Goal: Communication & Community: Ask a question

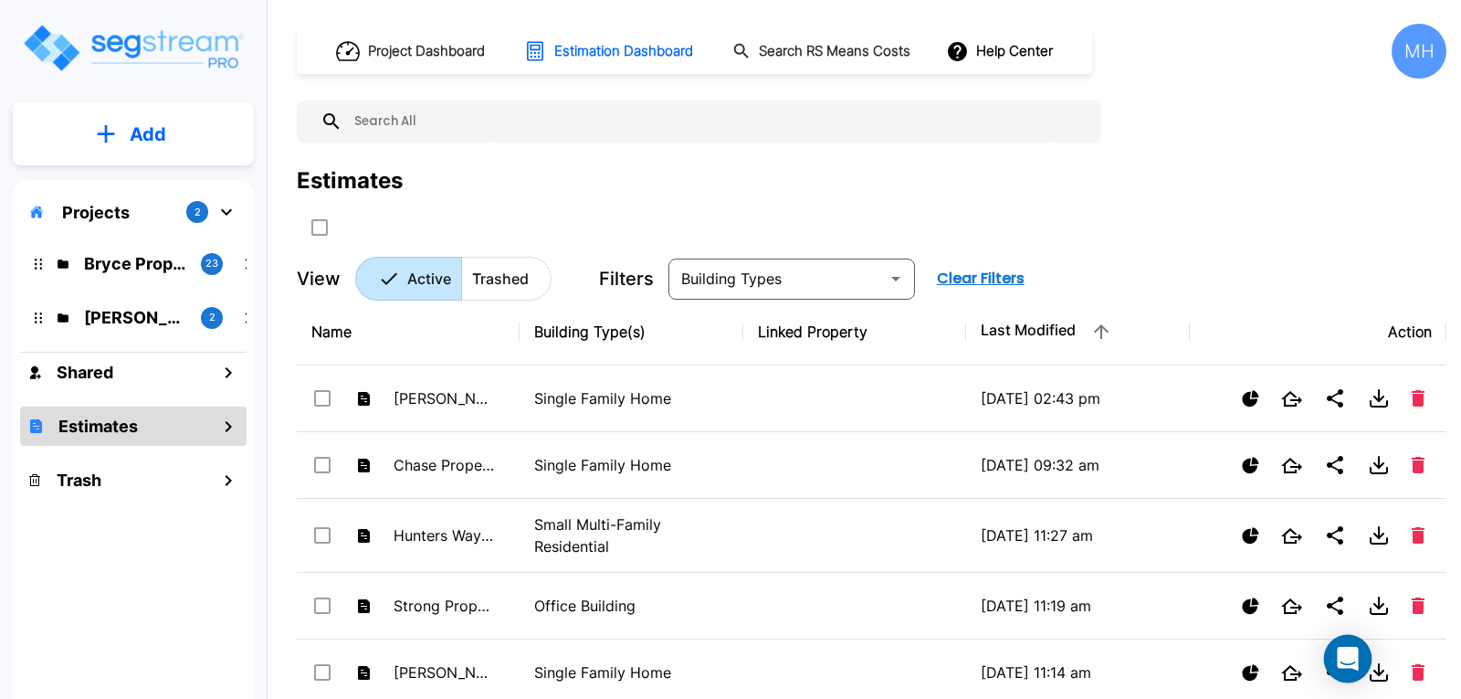
click at [1351, 649] on icon "Open Intercom Messenger" at bounding box center [1347, 659] width 21 height 24
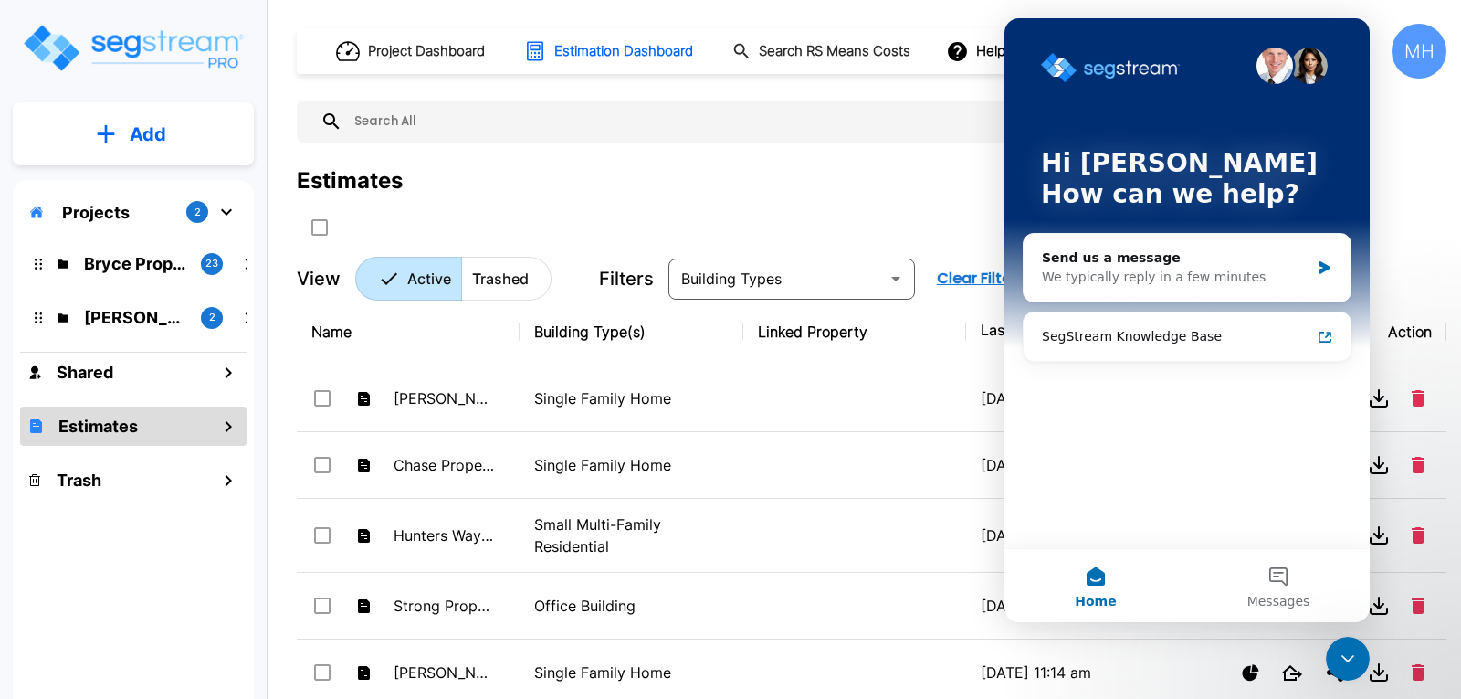
click at [1078, 377] on div "Hi [PERSON_NAME] How can we help? Send us a message We typically reply in a few…" at bounding box center [1187, 283] width 365 height 530
click at [1102, 267] on div "Send us a message" at bounding box center [1176, 257] width 268 height 19
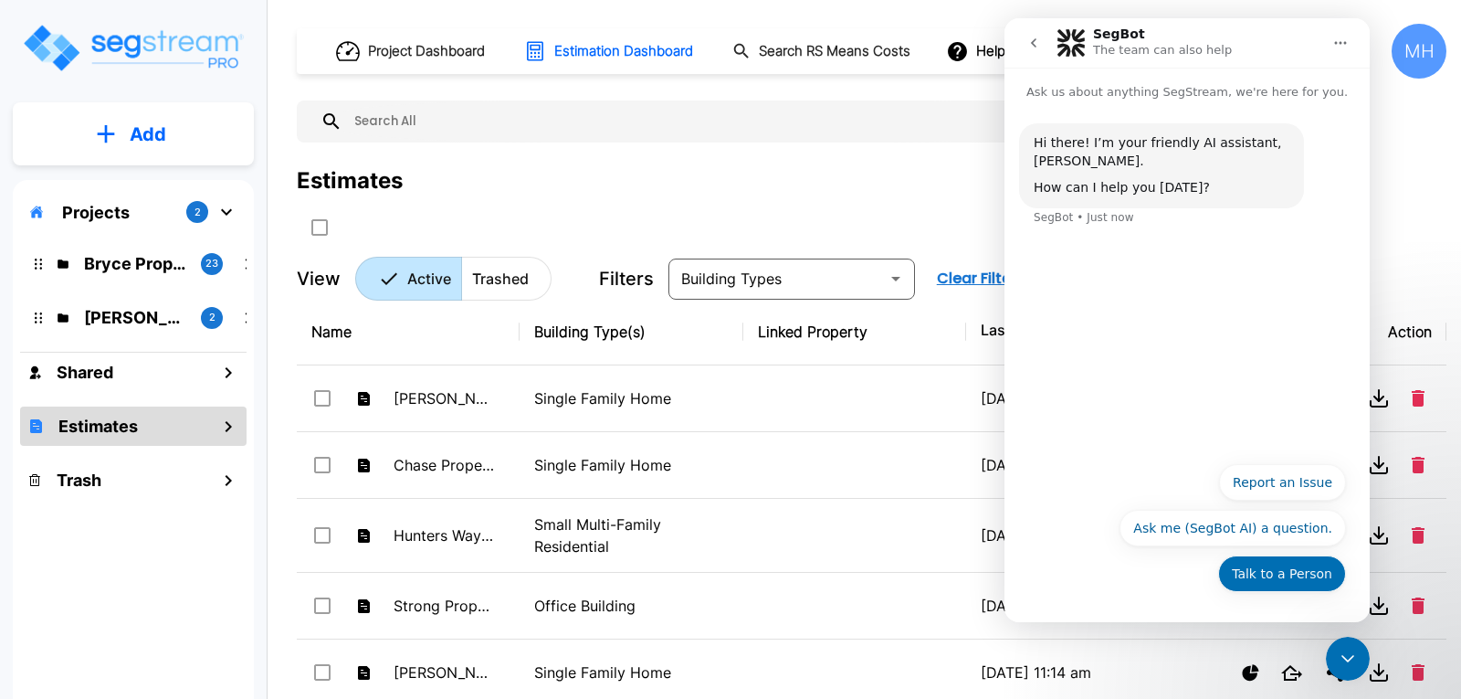
click at [1261, 566] on button "Talk to a Person" at bounding box center [1282, 573] width 128 height 37
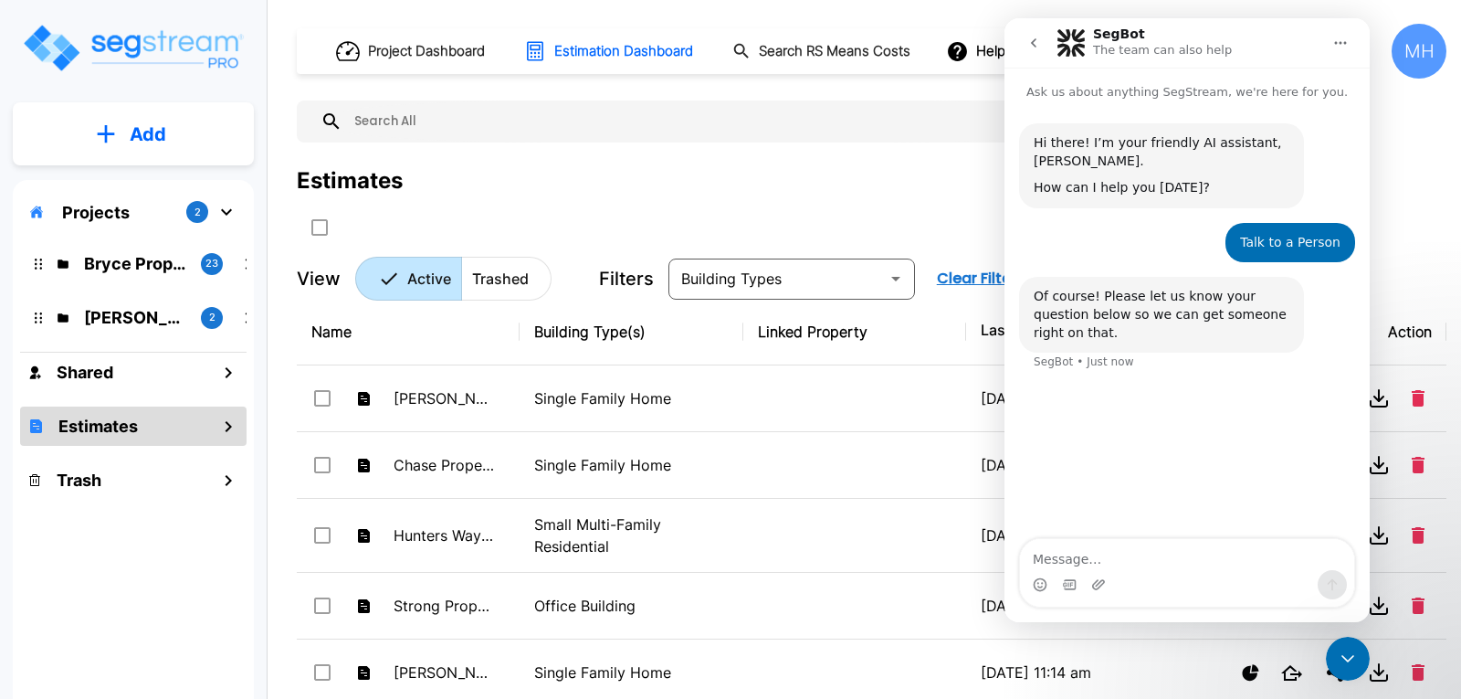
click at [1094, 569] on textarea "Message…" at bounding box center [1187, 554] width 334 height 31
click at [1094, 569] on textarea "I recently did an estimate on a Single Family STR. The estimate came back with" at bounding box center [1187, 545] width 334 height 49
drag, startPoint x: 1178, startPoint y: 558, endPoint x: 1239, endPoint y: 558, distance: 61.2
click at [1180, 558] on textarea "I recently did an estimate on a Single Family STR. The estimate came back with" at bounding box center [1187, 545] width 334 height 49
click at [1235, 191] on div "How can I help you [DATE]?" at bounding box center [1162, 188] width 256 height 18
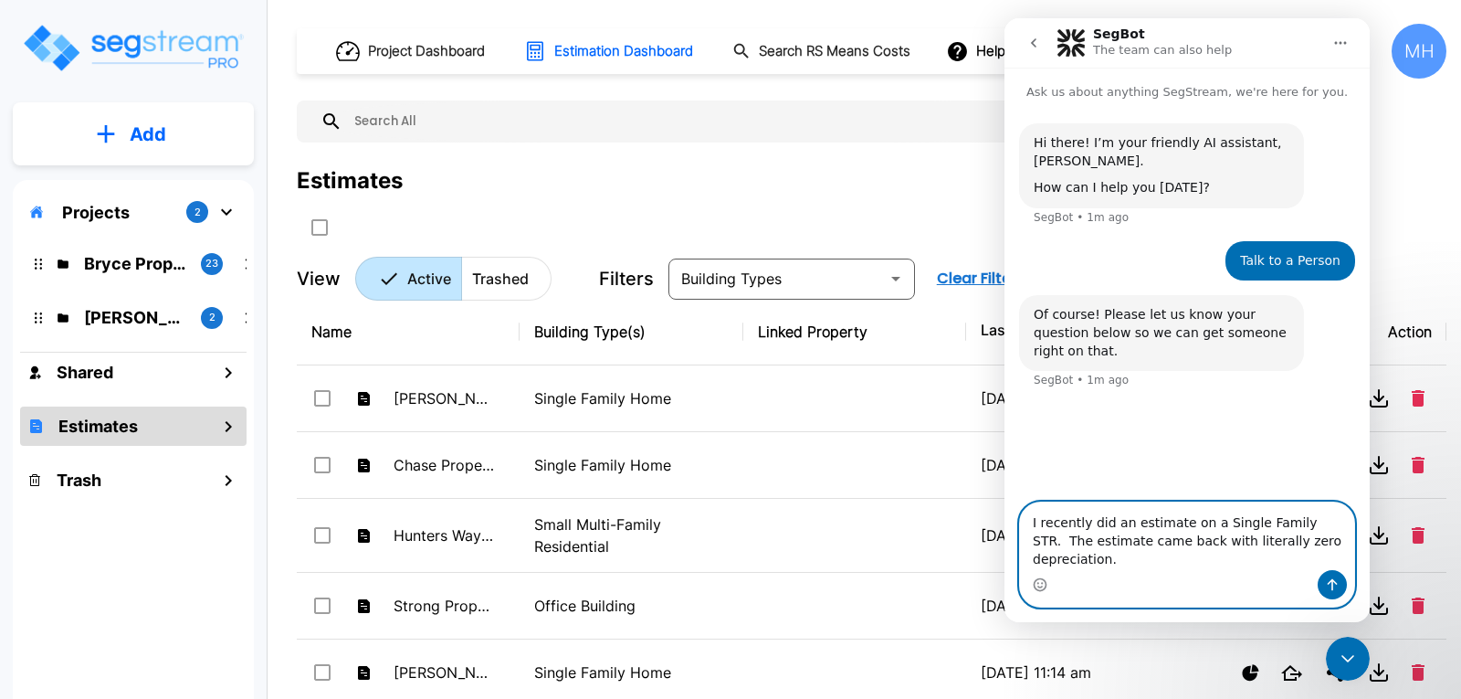
click at [1334, 556] on textarea "I recently did an estimate on a Single Family STR. The estimate came back with …" at bounding box center [1187, 536] width 334 height 68
type textarea "I recently did an estimate on a Single Family STR. The estimate came back with …"
click at [1331, 583] on icon "Send a message…" at bounding box center [1332, 584] width 15 height 15
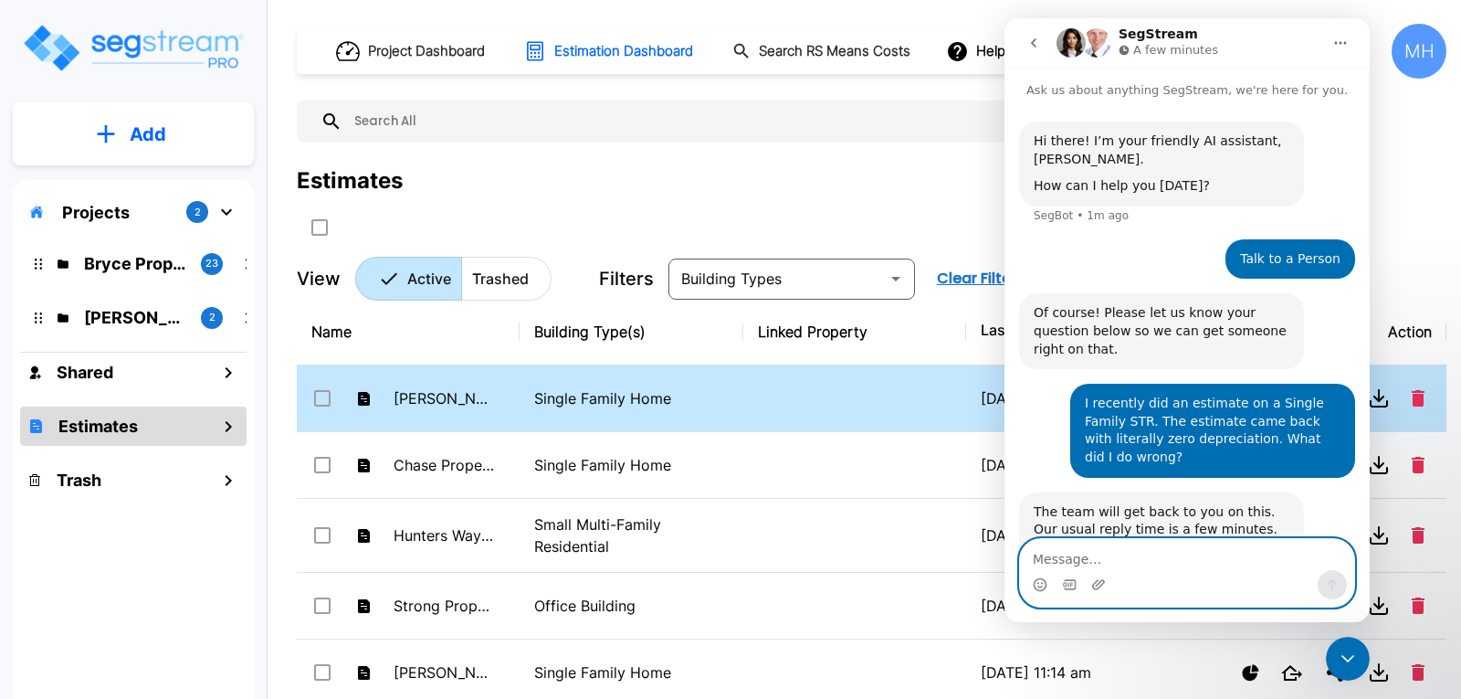
scroll to position [102, 0]
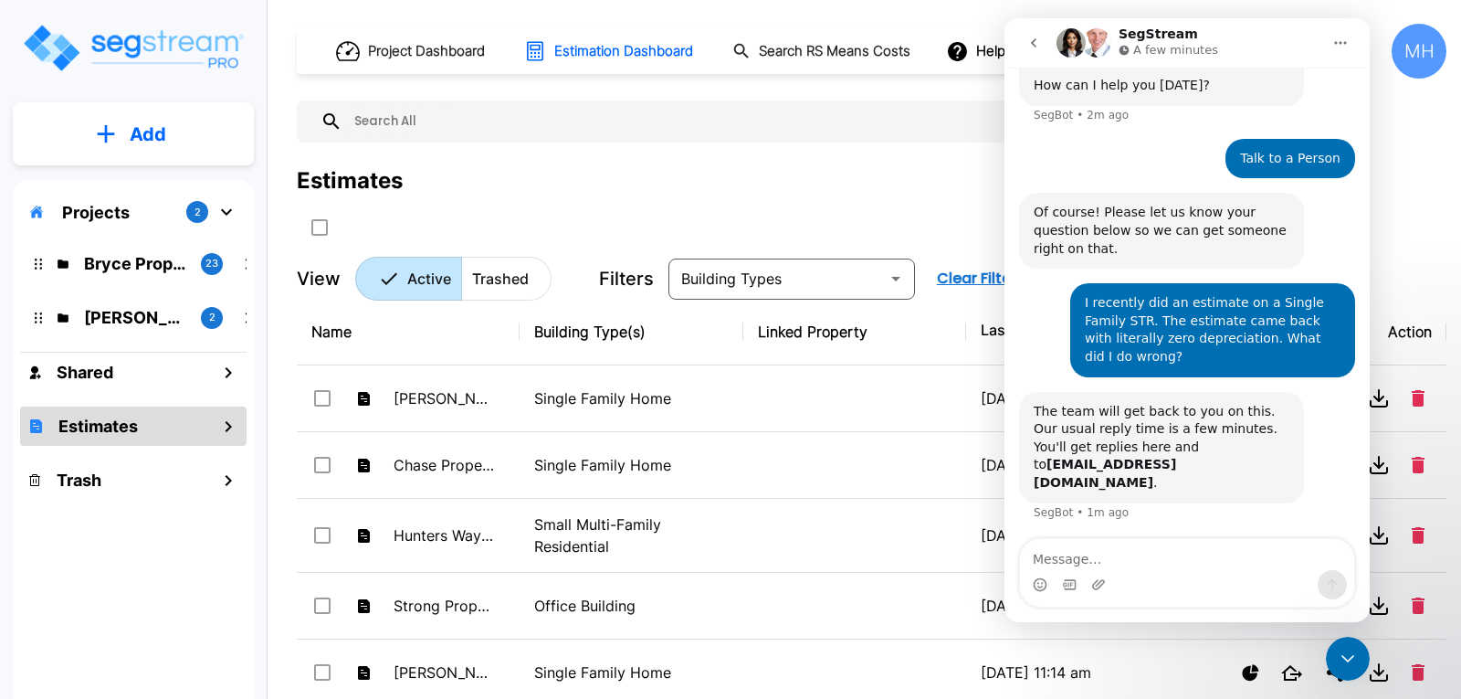
click at [1347, 42] on icon "Home" at bounding box center [1340, 43] width 15 height 15
click at [966, 161] on div "Project Dashboard Estimation Dashboard Search RS Means Costs Help Center MH Est…" at bounding box center [872, 162] width 1150 height 277
click at [912, 155] on div "Project Dashboard Estimation Dashboard Search RS Means Costs Help Center MH Est…" at bounding box center [872, 162] width 1150 height 277
click at [1034, 42] on icon "go back" at bounding box center [1033, 42] width 5 height 9
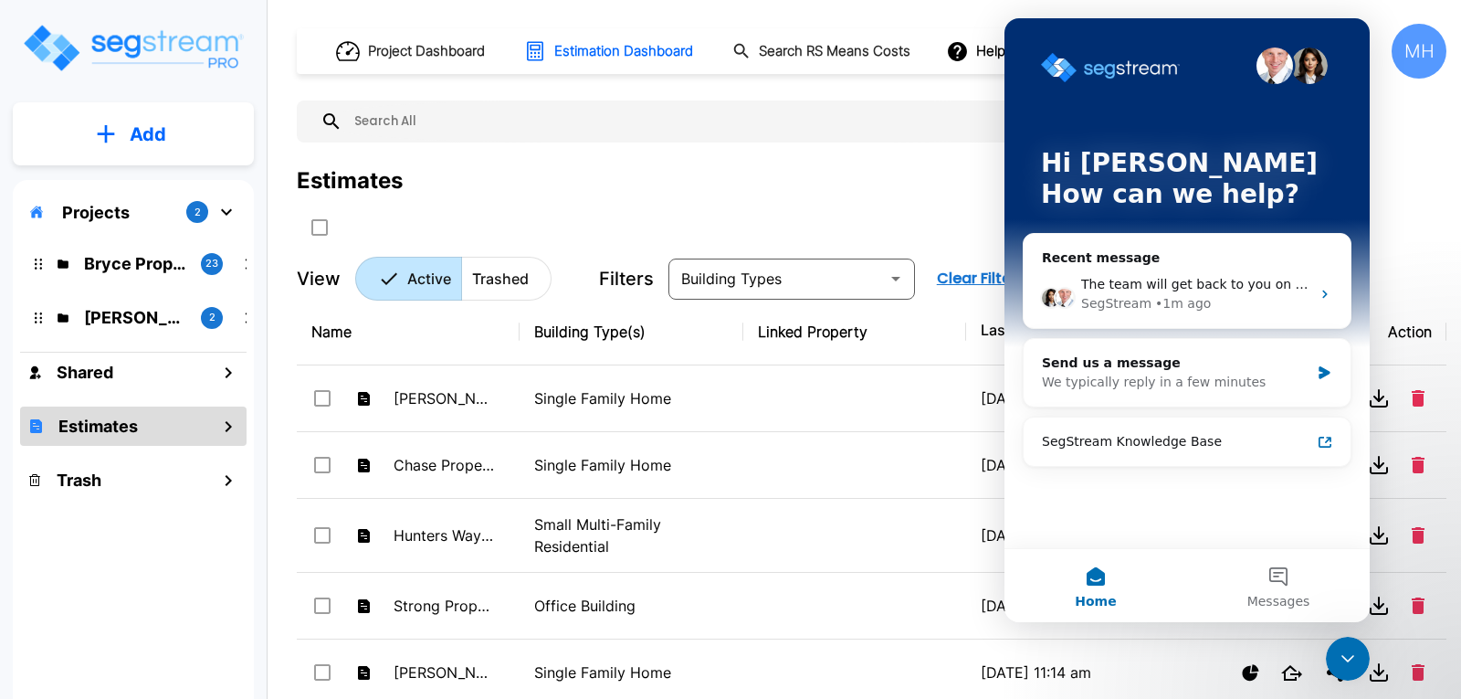
scroll to position [0, 0]
